Goal: Task Accomplishment & Management: Manage account settings

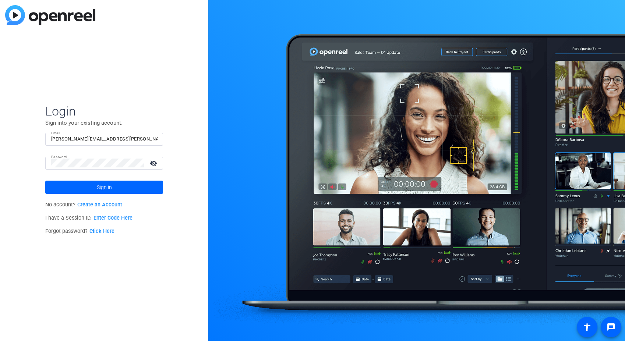
click at [106, 141] on input "robert.thomas@ey.com" at bounding box center [104, 139] width 106 height 9
type input "shannon.feiszli@ey.com"
click at [99, 192] on span "Sign in" at bounding box center [103, 187] width 15 height 18
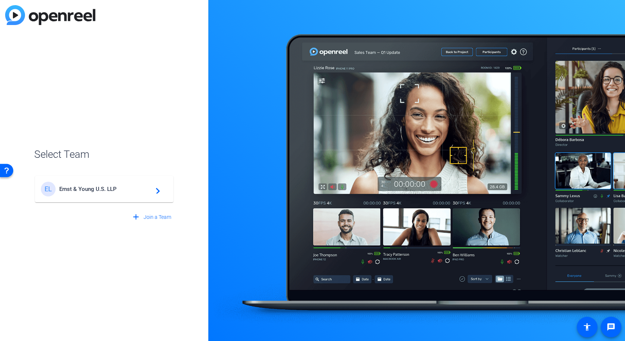
click at [92, 187] on span "Ernst & Young U.S. LLP" at bounding box center [105, 189] width 92 height 7
